Goal: Transaction & Acquisition: Purchase product/service

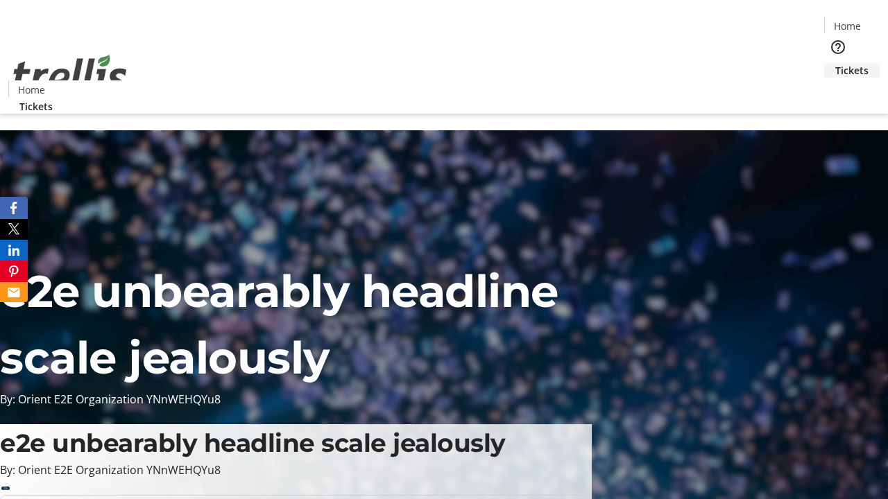
click at [835, 63] on span "Tickets" at bounding box center [851, 70] width 33 height 15
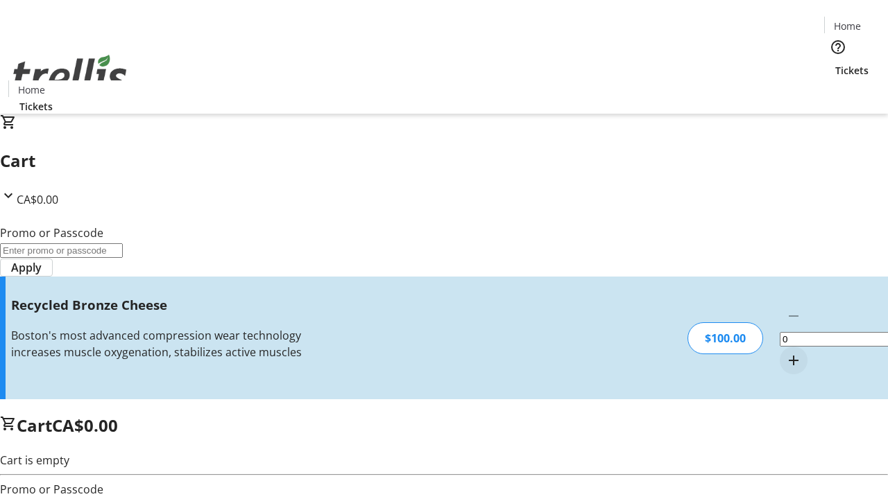
click at [785, 352] on mat-icon "Increment by one" at bounding box center [793, 360] width 17 height 17
type input "1"
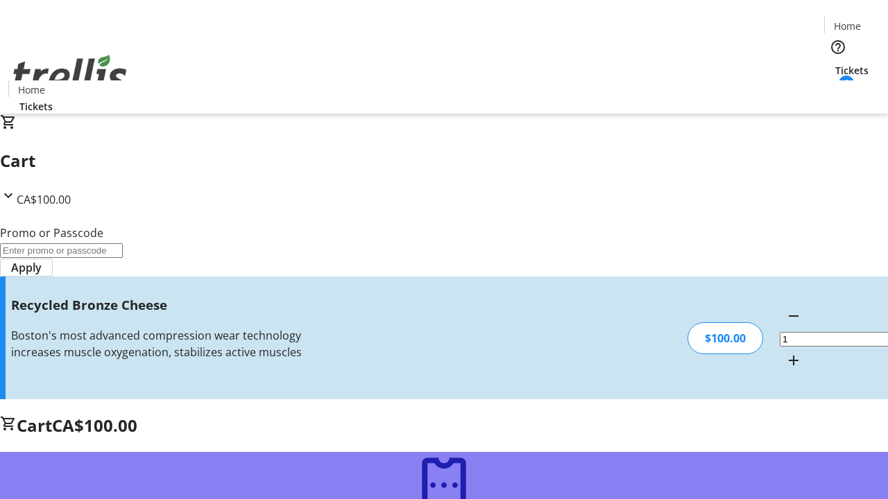
type input "FREE"
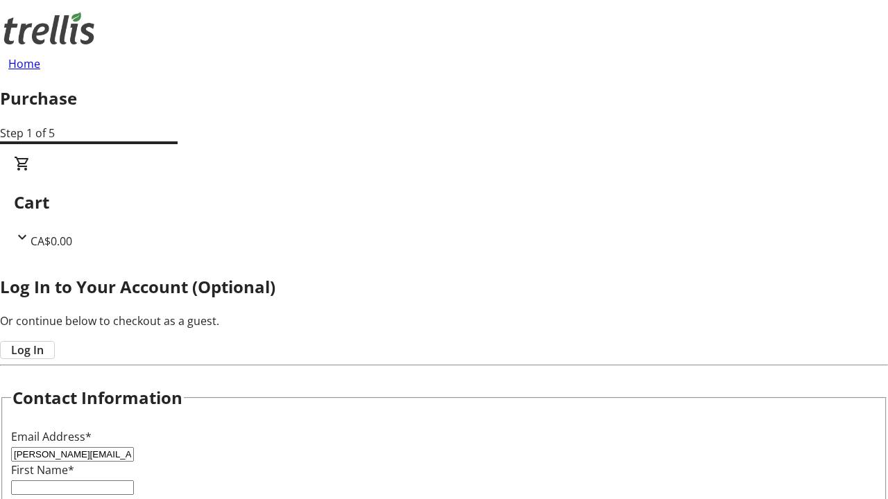
type input "[PERSON_NAME][EMAIL_ADDRESS][DOMAIN_NAME]"
type input "[PERSON_NAME]"
